Goal: Information Seeking & Learning: Learn about a topic

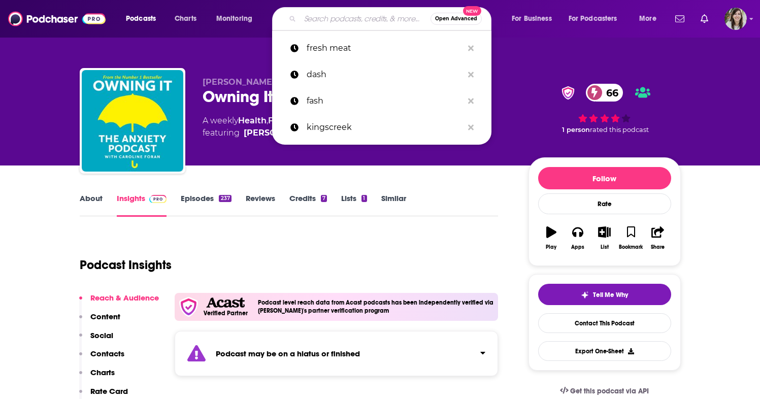
click at [338, 20] on input "Search podcasts, credits, & more..." at bounding box center [365, 19] width 130 height 16
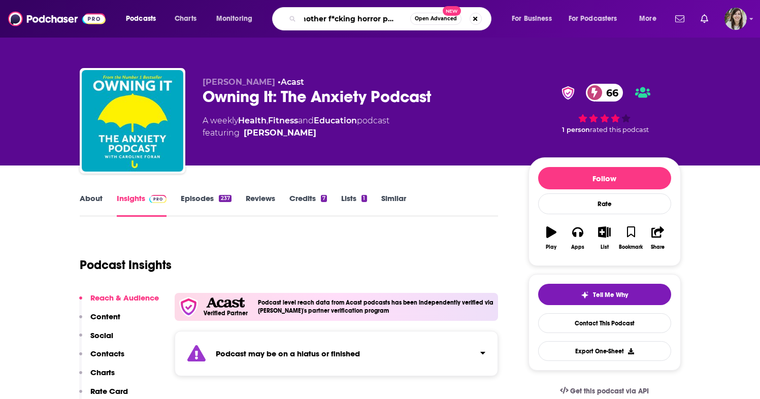
type input "another f*cking horror podcast"
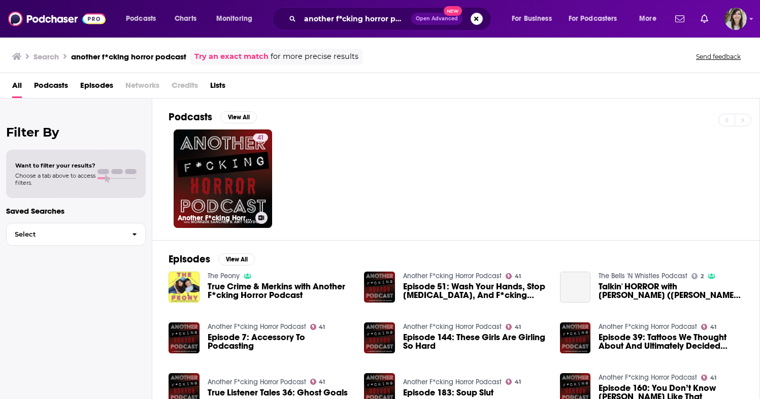
click at [243, 176] on link "41 Another F*cking Horror Podcast" at bounding box center [223, 178] width 98 height 98
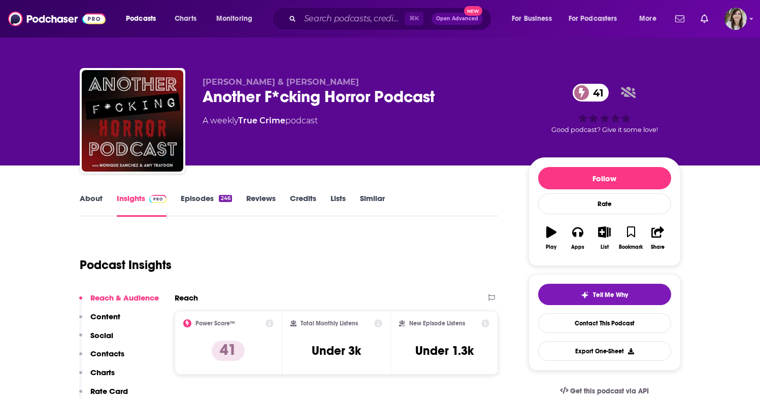
click at [100, 198] on link "About" at bounding box center [91, 204] width 23 height 23
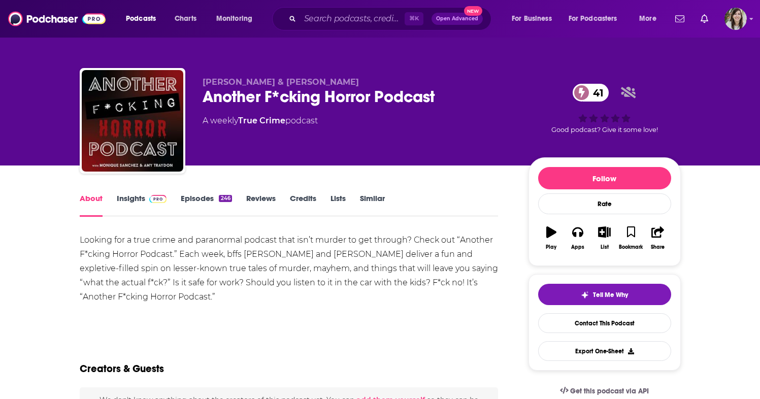
click at [159, 266] on div "Looking for a true crime and paranormal podcast that isn’t murder to get throug…" at bounding box center [289, 268] width 419 height 71
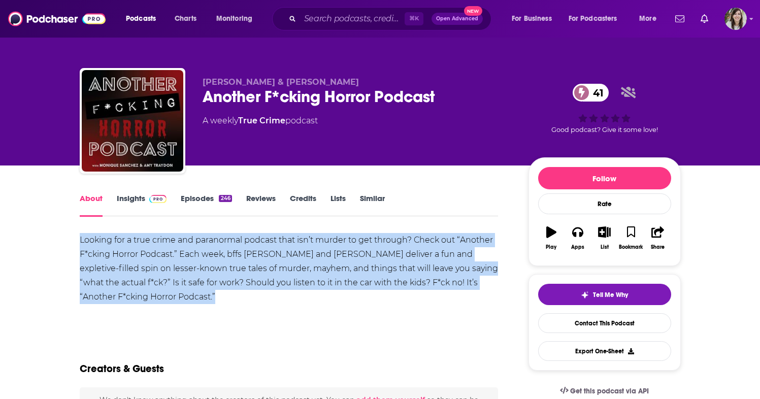
click at [159, 266] on div "Looking for a true crime and paranormal podcast that isn’t murder to get throug…" at bounding box center [289, 268] width 419 height 71
copy div "Looking for a true crime and paranormal podcast that isn’t murder to get throug…"
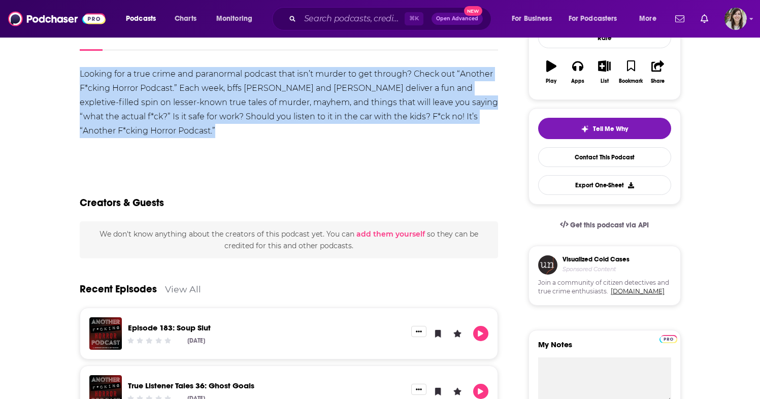
scroll to position [181, 0]
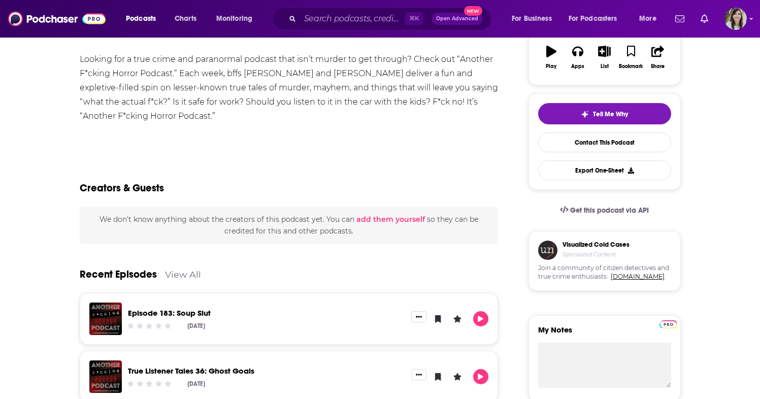
click at [225, 172] on div "Creators & Guests" at bounding box center [289, 181] width 419 height 49
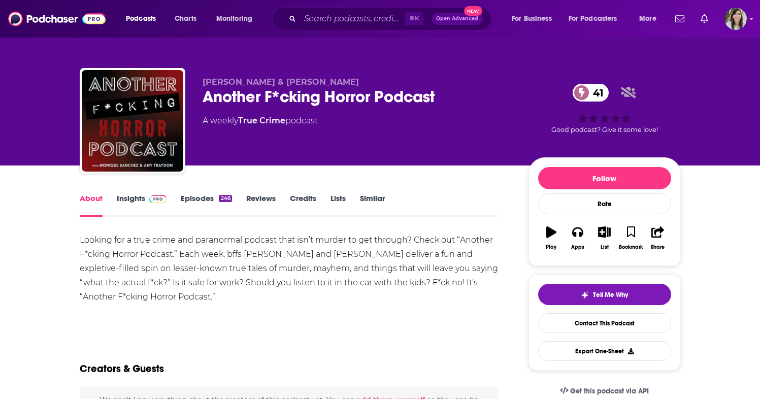
click at [141, 202] on link "Insights" at bounding box center [142, 204] width 50 height 23
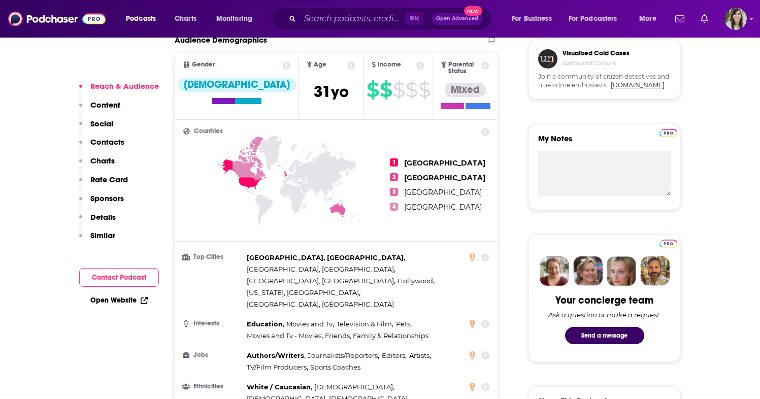
scroll to position [355, 0]
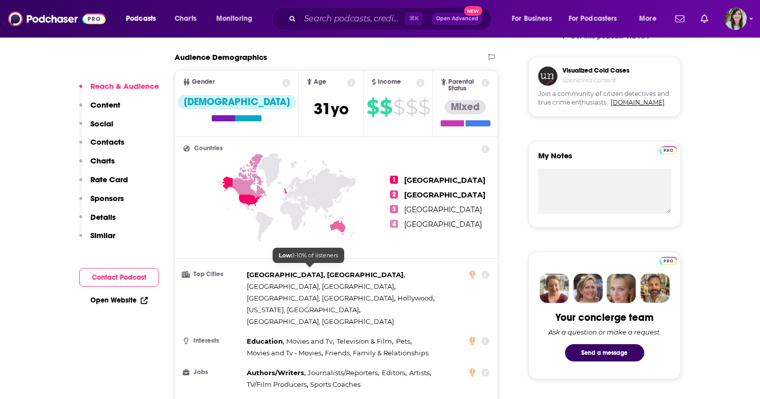
click at [286, 282] on span "[GEOGRAPHIC_DATA], [GEOGRAPHIC_DATA]" at bounding box center [320, 286] width 147 height 8
copy span "[GEOGRAPHIC_DATA], [GEOGRAPHIC_DATA] ,"
click at [297, 316] on span "[GEOGRAPHIC_DATA], [GEOGRAPHIC_DATA]" at bounding box center [320, 322] width 147 height 12
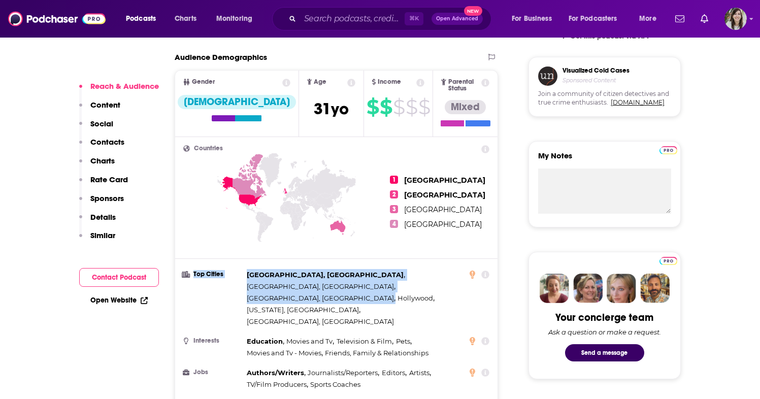
drag, startPoint x: 350, startPoint y: 283, endPoint x: 243, endPoint y: 270, distance: 107.5
click at [243, 270] on li "Top Cities [GEOGRAPHIC_DATA], [GEOGRAPHIC_DATA] , [GEOGRAPHIC_DATA], [GEOGRAPHI…" at bounding box center [336, 298] width 307 height 58
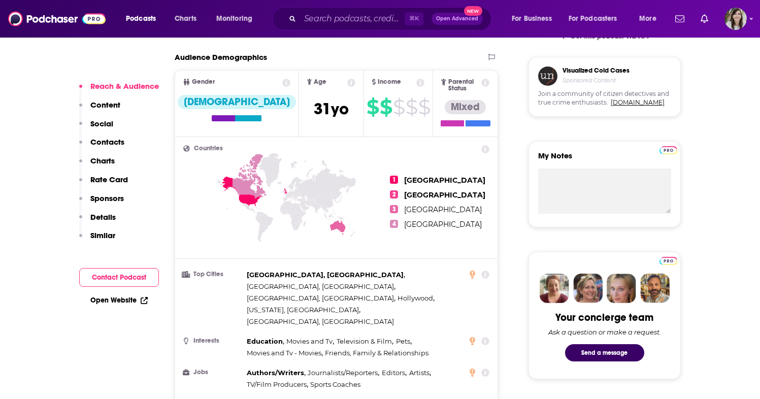
click at [243, 270] on li "Top Cities [GEOGRAPHIC_DATA], [GEOGRAPHIC_DATA] , [GEOGRAPHIC_DATA], [GEOGRAPHI…" at bounding box center [336, 298] width 307 height 58
click at [254, 271] on span "[GEOGRAPHIC_DATA], [GEOGRAPHIC_DATA]" at bounding box center [325, 275] width 157 height 8
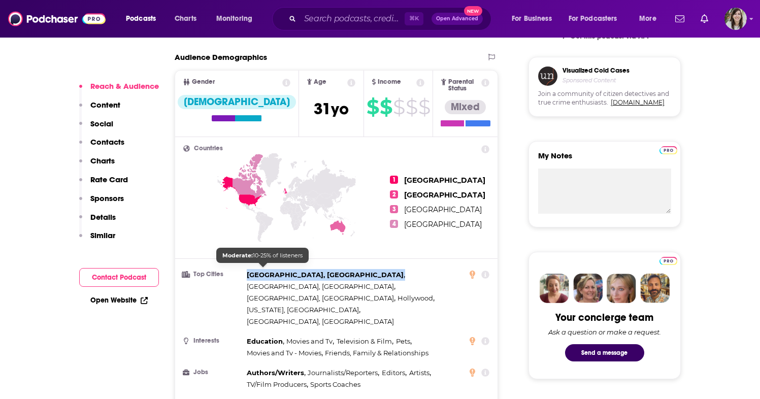
click at [254, 271] on span "[GEOGRAPHIC_DATA], [GEOGRAPHIC_DATA]" at bounding box center [325, 275] width 157 height 8
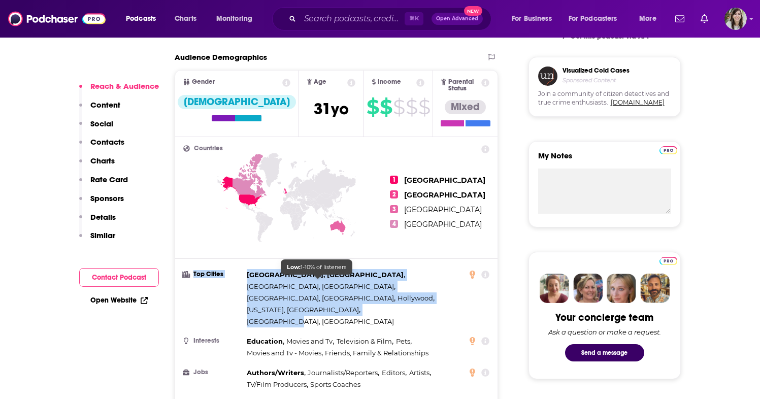
copy li "Top Cities [GEOGRAPHIC_DATA], [GEOGRAPHIC_DATA] , [GEOGRAPHIC_DATA], [GEOGRAPHI…"
drag, startPoint x: 192, startPoint y: 271, endPoint x: 343, endPoint y: 283, distance: 151.3
click at [343, 283] on li "Top Cities [GEOGRAPHIC_DATA], [GEOGRAPHIC_DATA] , [GEOGRAPHIC_DATA], [GEOGRAPHI…" at bounding box center [336, 298] width 307 height 58
